Goal: Task Accomplishment & Management: Complete application form

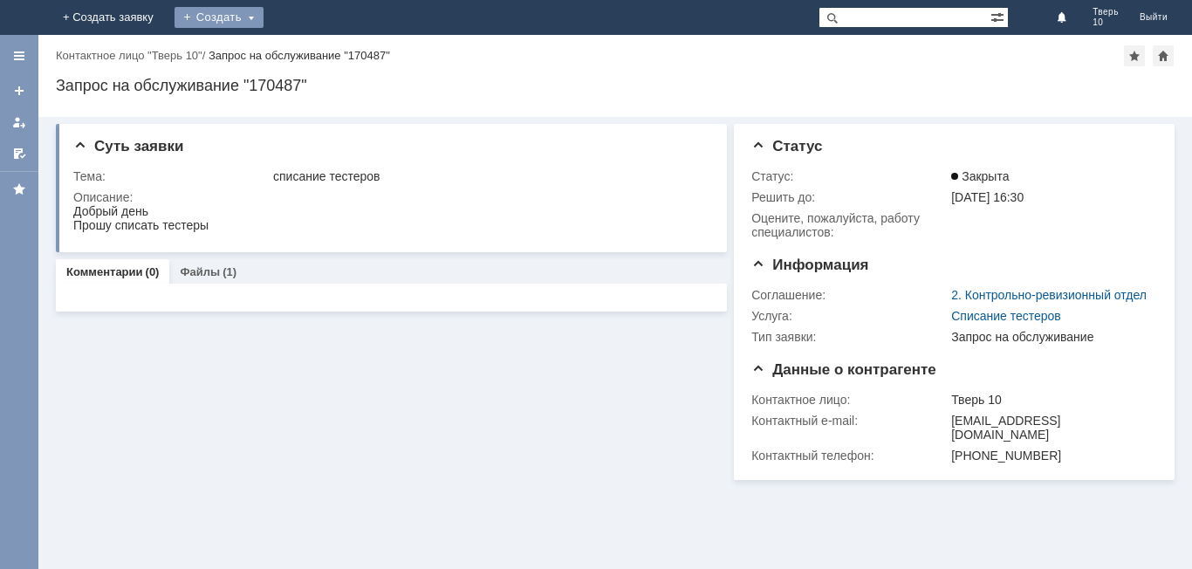
click at [264, 12] on div "Создать" at bounding box center [219, 17] width 89 height 21
click at [311, 48] on link "Заявка" at bounding box center [244, 52] width 133 height 21
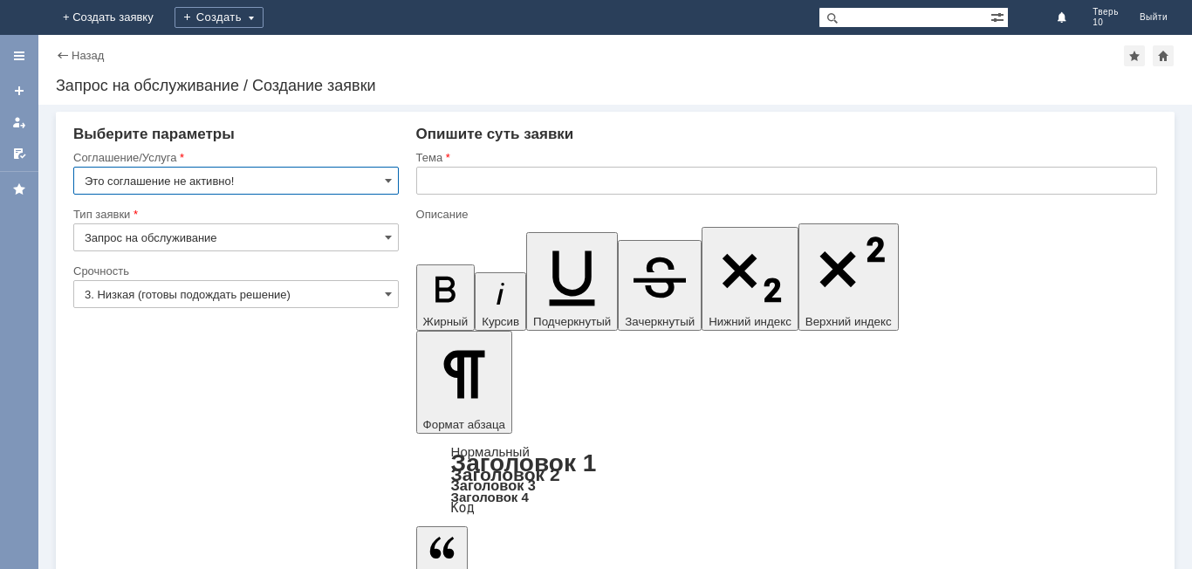
click at [393, 173] on input "Это соглашение не активно!" at bounding box center [235, 181] width 325 height 28
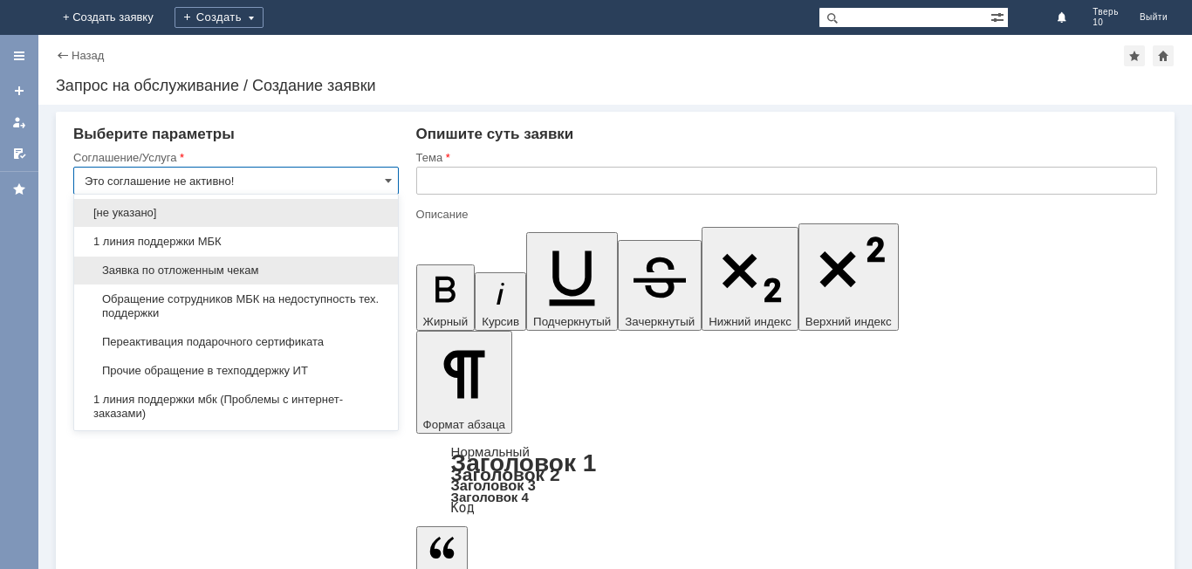
click at [359, 263] on div "Заявка по отложенным чекам" at bounding box center [236, 271] width 324 height 28
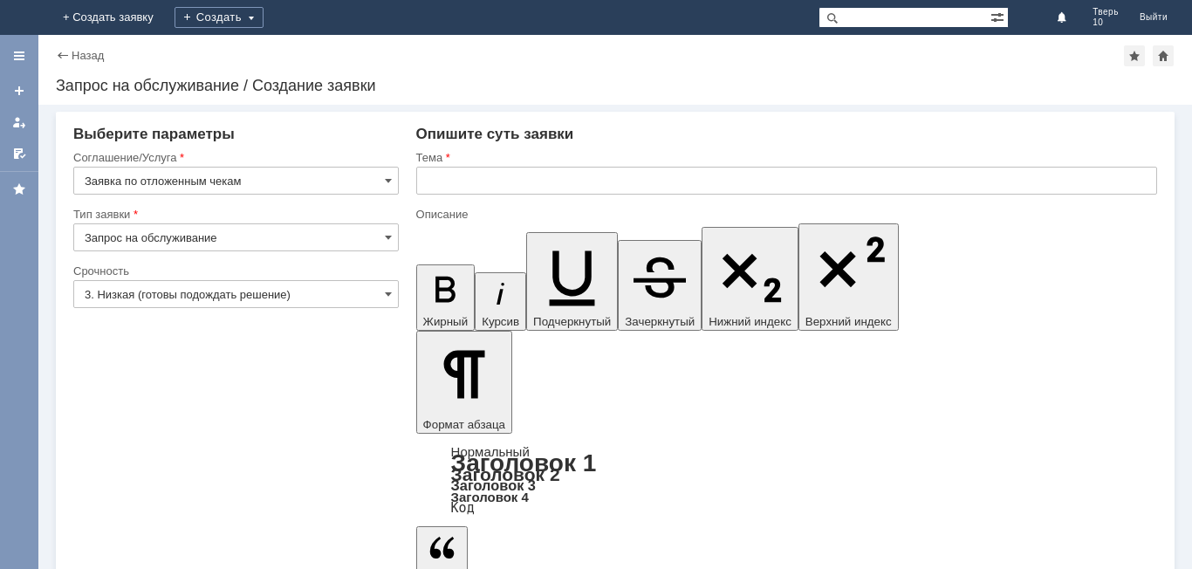
type input "Заявка по отложенным чекам"
click at [497, 175] on input "text" at bounding box center [786, 181] width 741 height 28
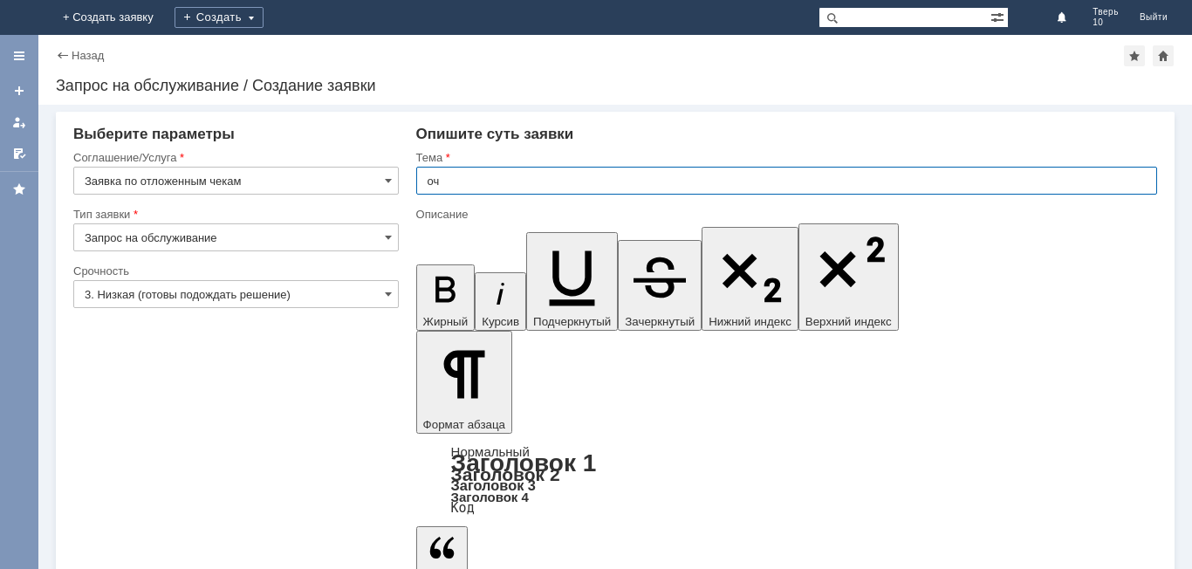
type input "оч"
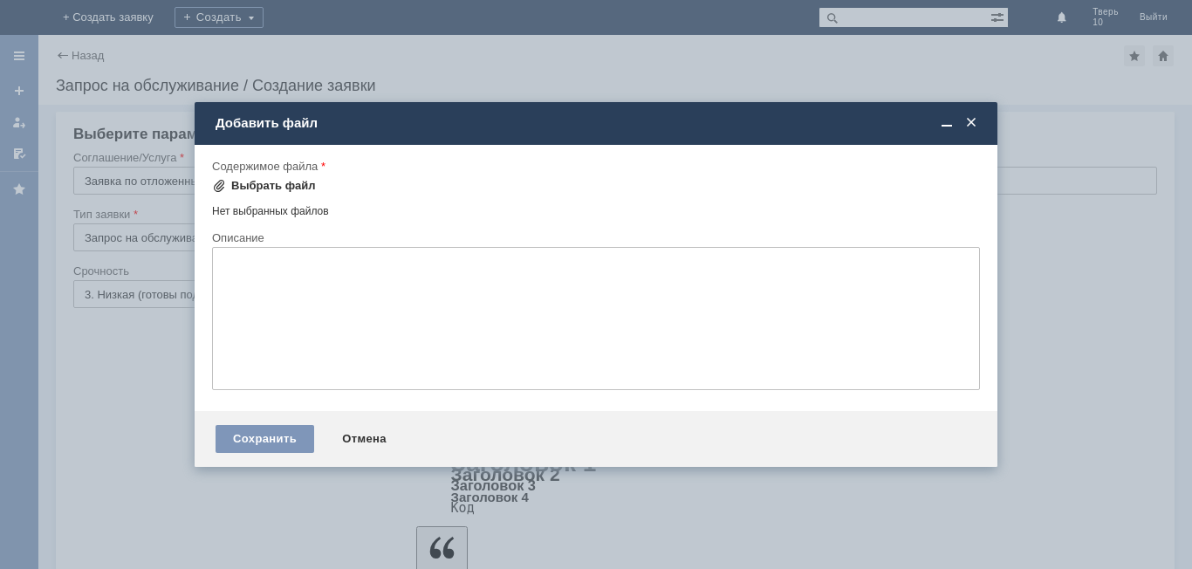
click at [264, 187] on div "Выбрать файл" at bounding box center [273, 186] width 85 height 14
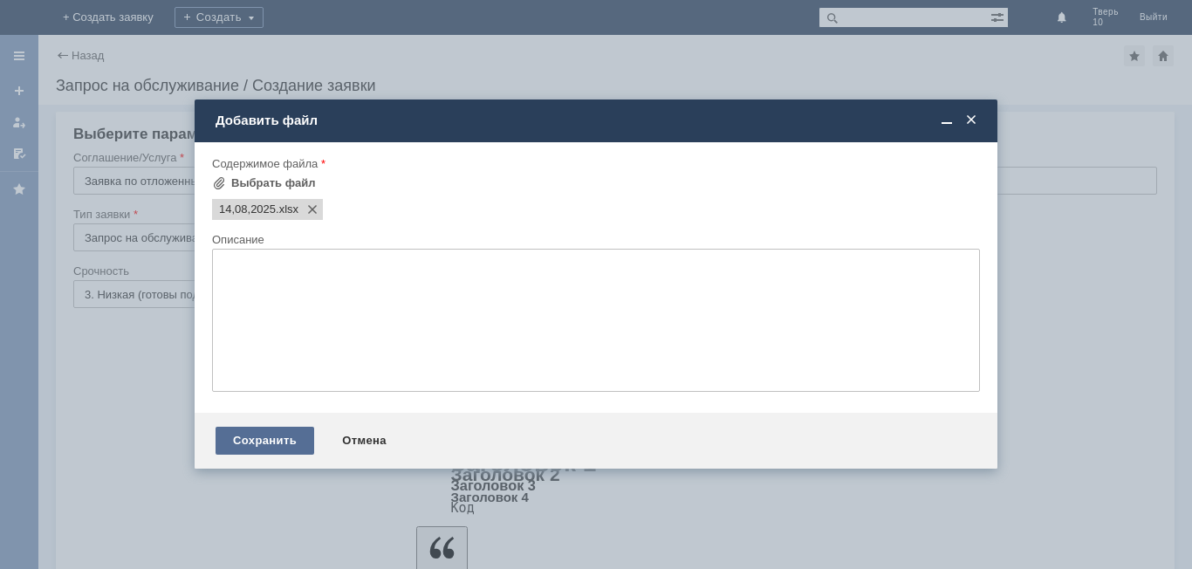
click at [245, 442] on div "Сохранить" at bounding box center [265, 441] width 99 height 28
